Goal: Check status: Check status

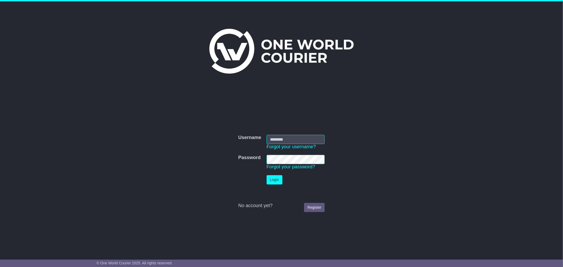
type input "**********"
click at [275, 182] on button "Login" at bounding box center [275, 179] width 16 height 9
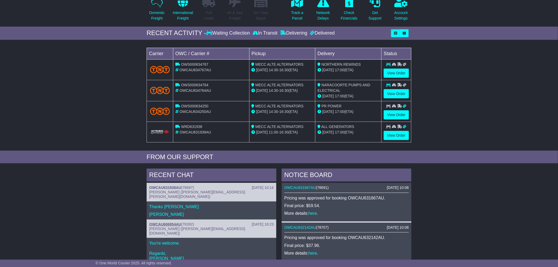
scroll to position [59, 0]
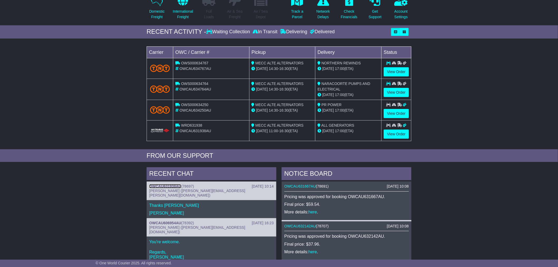
click at [173, 185] on link "OWCAU631938AU" at bounding box center [165, 186] width 32 height 4
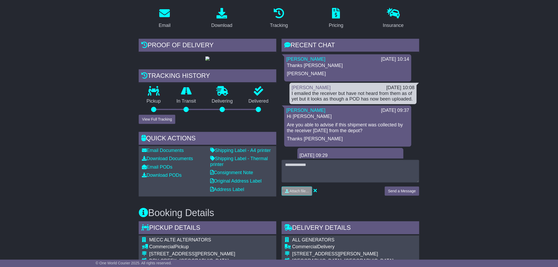
scroll to position [88, 0]
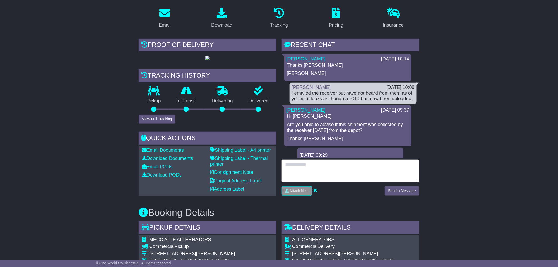
click at [335, 174] on textarea at bounding box center [351, 171] width 138 height 23
type textarea "**********"
click at [394, 168] on textarea "**********" at bounding box center [351, 171] width 138 height 23
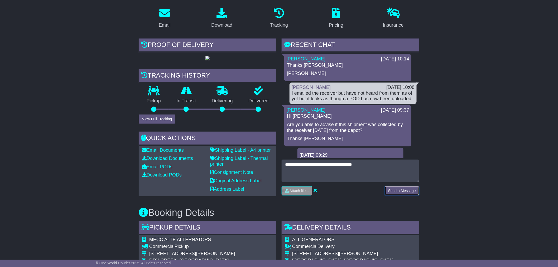
click at [403, 192] on button "Send a Message" at bounding box center [402, 190] width 35 height 9
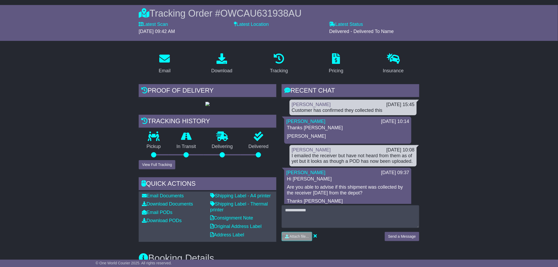
scroll to position [0, 0]
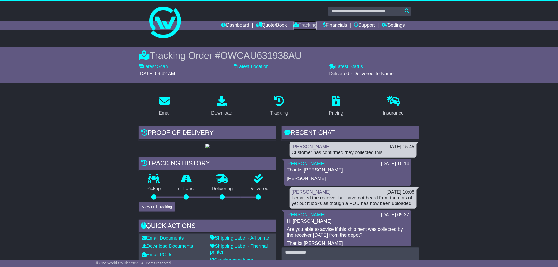
click at [298, 23] on link "Tracking" at bounding box center [305, 25] width 23 height 9
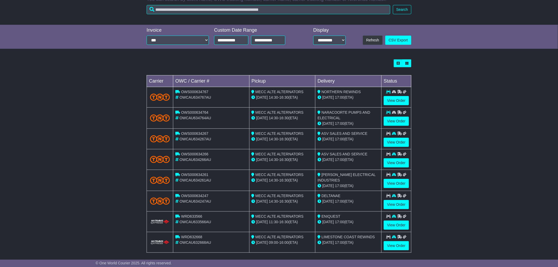
scroll to position [101, 0]
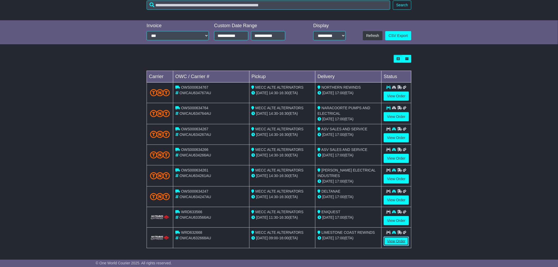
click at [397, 243] on link "View Order" at bounding box center [396, 241] width 25 height 9
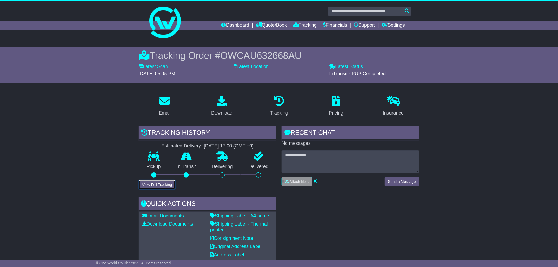
click at [167, 181] on button "View Full Tracking" at bounding box center [157, 184] width 37 height 9
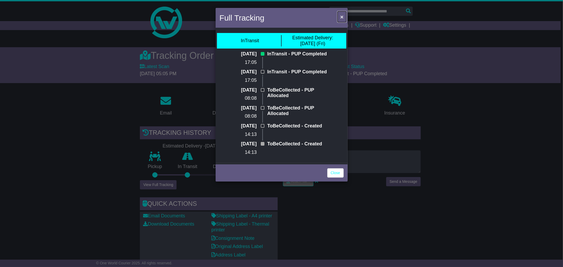
click at [341, 18] on span "×" at bounding box center [341, 17] width 3 height 6
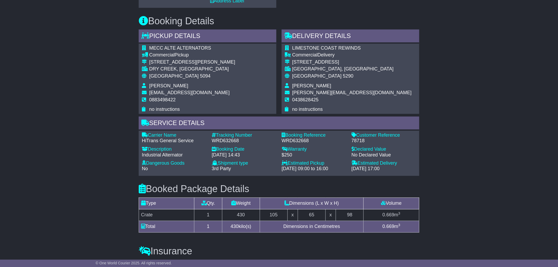
scroll to position [264, 0]
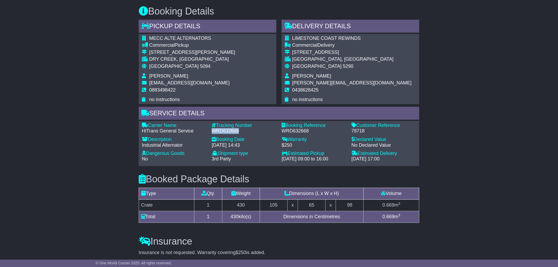
drag, startPoint x: 248, startPoint y: 130, endPoint x: 211, endPoint y: 128, distance: 37.0
click at [211, 128] on div "Tracking Number - WRD632668" at bounding box center [244, 128] width 70 height 11
copy div "WRD632668"
